Goal: Transaction & Acquisition: Purchase product/service

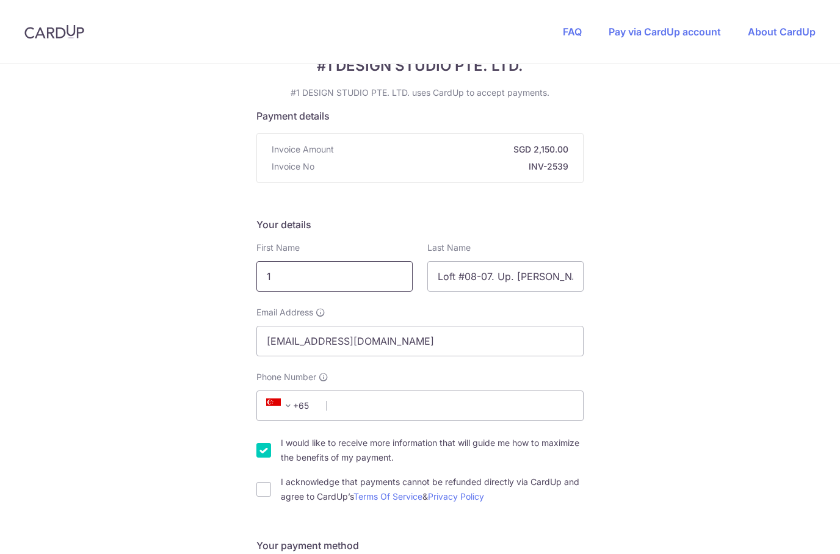
click at [344, 277] on input "1" at bounding box center [334, 276] width 156 height 31
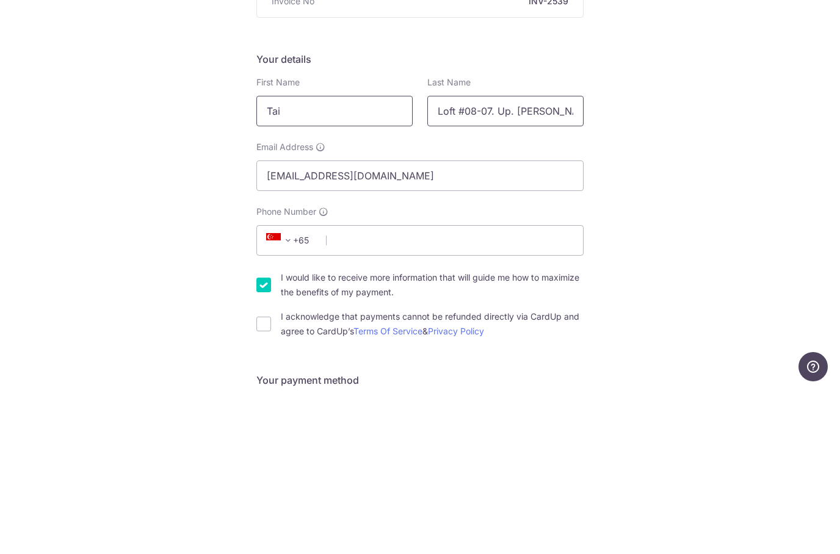
type input "Tai"
click at [506, 261] on input "Loft #08-07. Up. [PERSON_NAME]" at bounding box center [505, 276] width 156 height 31
click at [505, 261] on input "Loft #08-07. Up. [PERSON_NAME]" at bounding box center [505, 276] width 156 height 31
click at [552, 261] on input "Loft #08-07. Up. [PERSON_NAME]" at bounding box center [505, 276] width 156 height 31
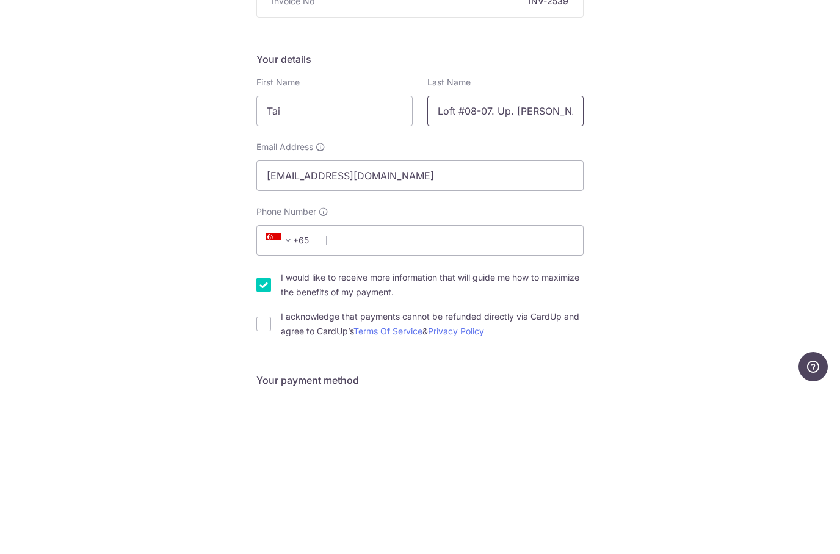
click at [544, 261] on input "Loft #08-07. Up. [PERSON_NAME]" at bounding box center [505, 276] width 156 height 31
click at [543, 261] on input "Loft #08-07. Up. [PERSON_NAME]" at bounding box center [505, 276] width 156 height 31
click at [551, 261] on input "Loft #08-07. Up. [PERSON_NAME]" at bounding box center [505, 276] width 156 height 31
type input "[PERSON_NAME]"
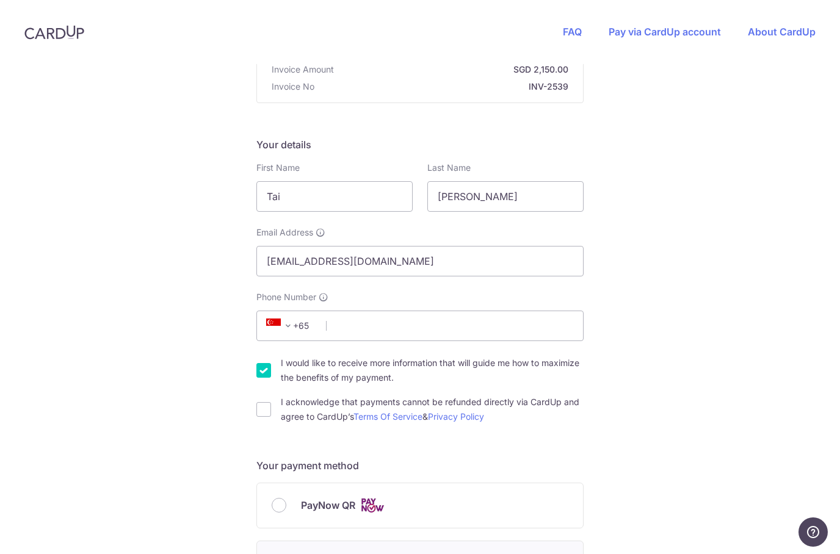
scroll to position [140, 0]
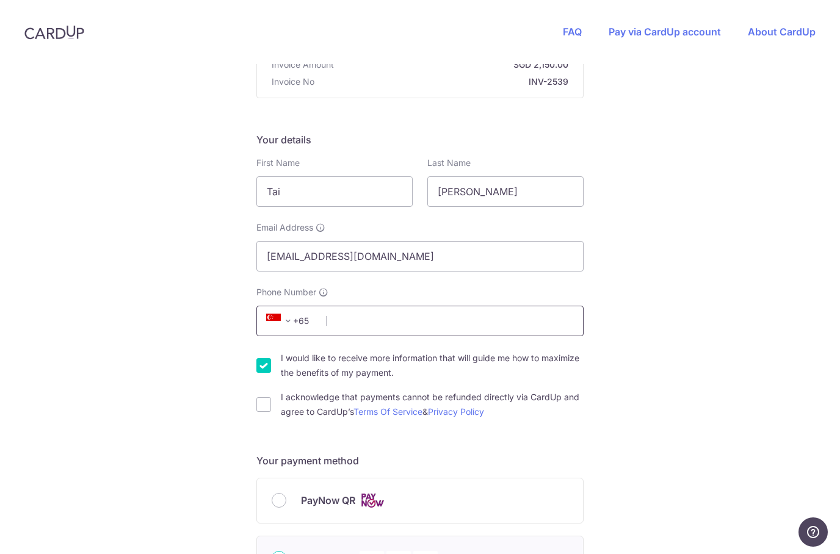
click at [478, 306] on input "Phone Number" at bounding box center [419, 321] width 327 height 31
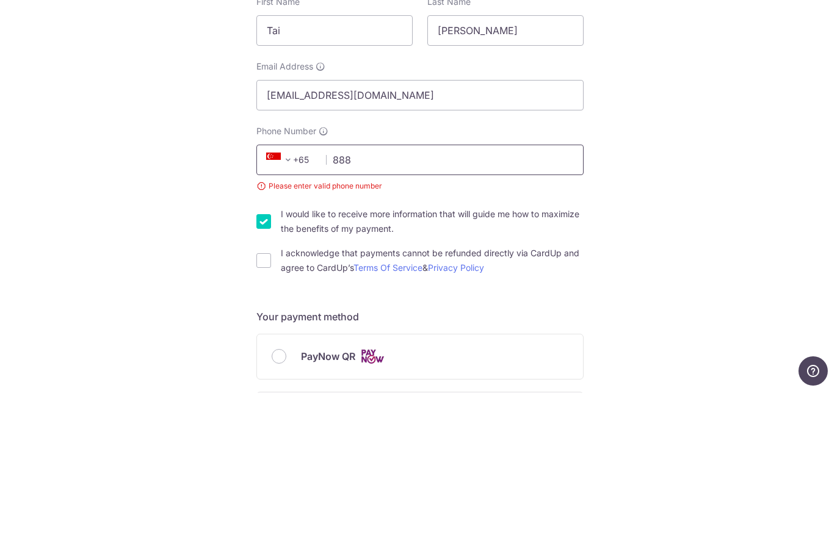
type input "8882"
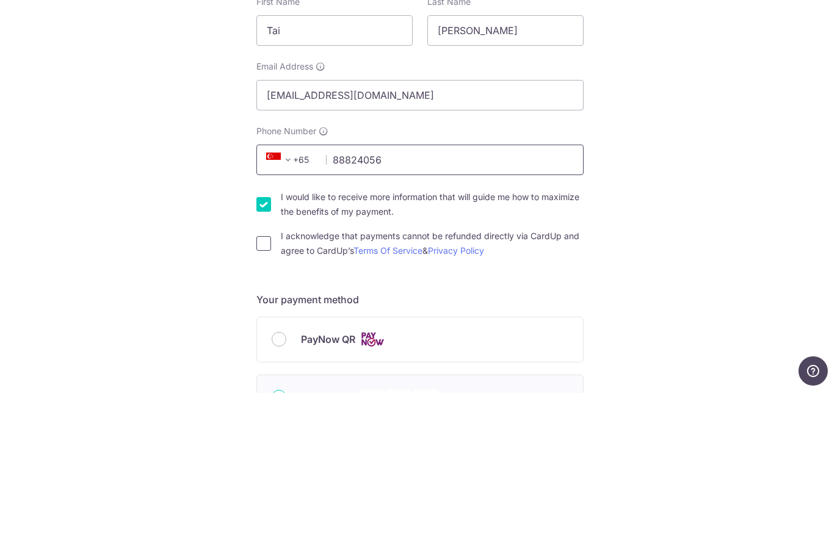
type input "88824056"
click at [266, 398] on input "I acknowledge that payments cannot be refunded directly via CardUp and agree to…" at bounding box center [263, 405] width 15 height 15
checkbox input "true"
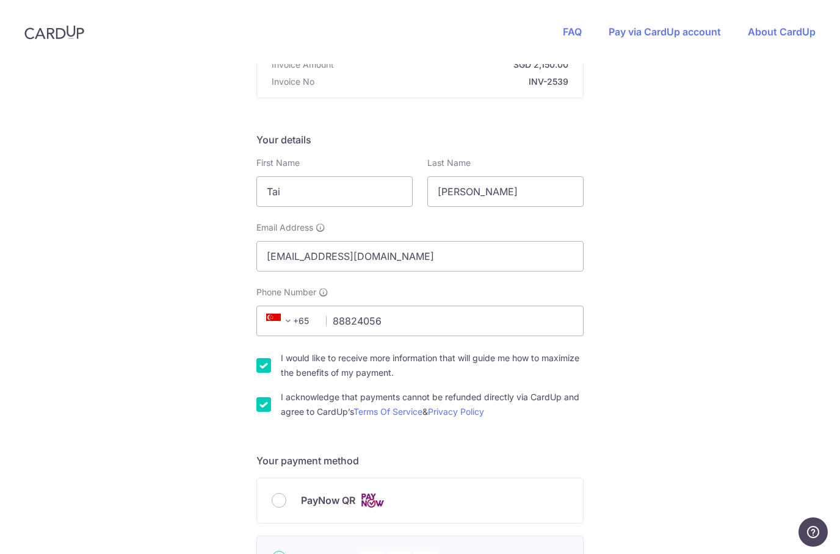
click at [270, 358] on input "I would like to receive more information that will guide me how to maximize the…" at bounding box center [263, 365] width 15 height 15
checkbox input "false"
click at [280, 493] on input "PayNow QR" at bounding box center [279, 500] width 15 height 15
radio input "true"
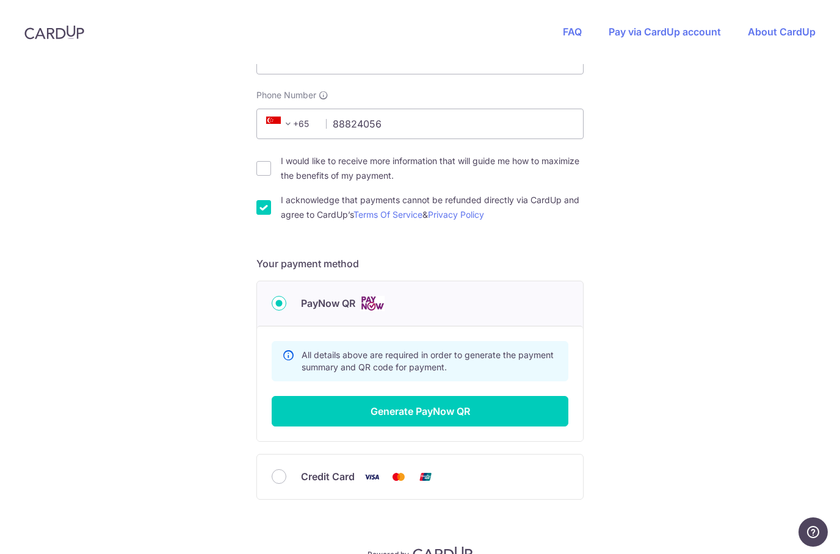
scroll to position [336, 0]
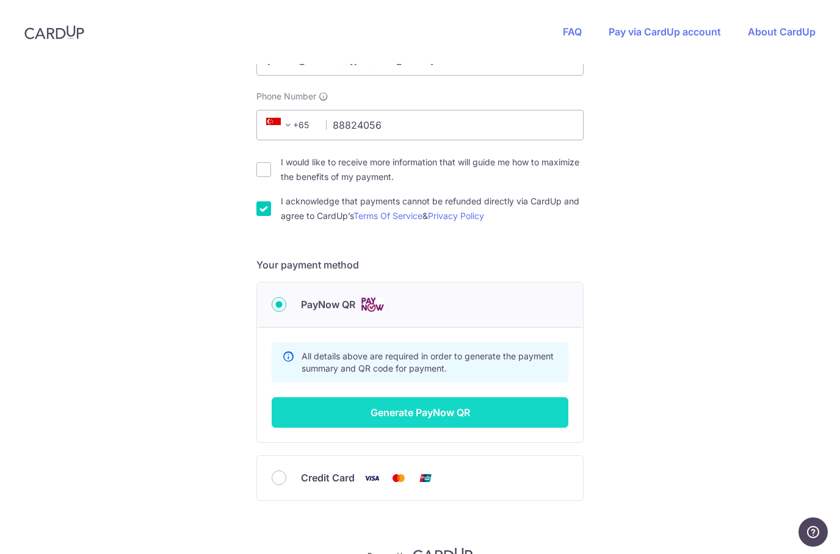
click at [480, 398] on button "Generate PayNow QR" at bounding box center [420, 413] width 297 height 31
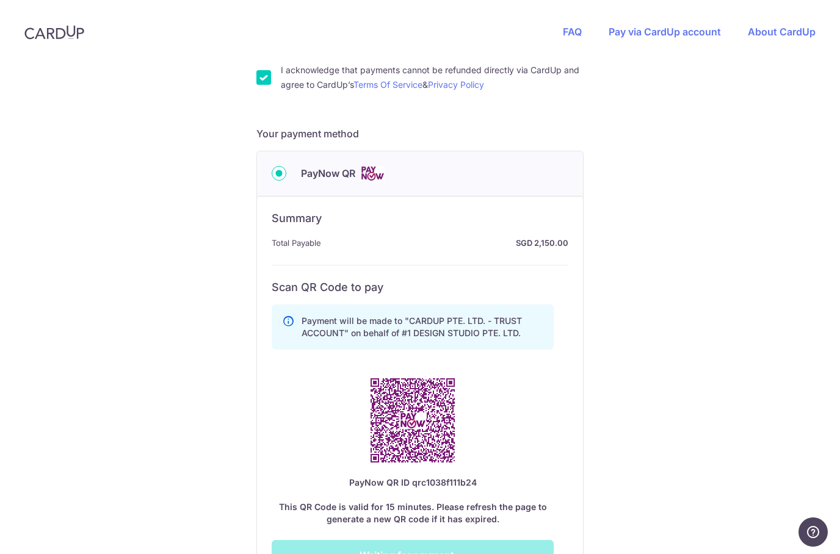
scroll to position [469, 0]
